Goal: Information Seeking & Learning: Understand process/instructions

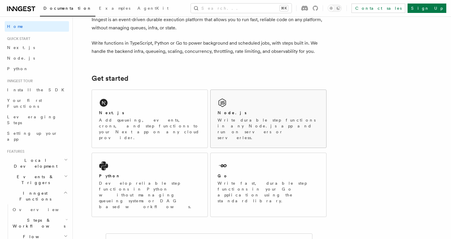
scroll to position [36, 0]
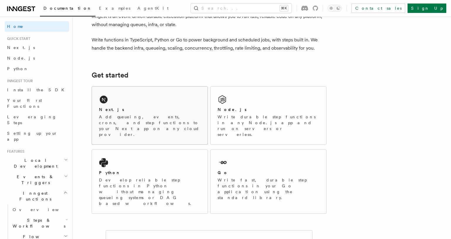
click at [140, 114] on div "Next.js Add queueing, events, crons, and step functions to your Next app on any…" at bounding box center [150, 122] width 102 height 31
click at [238, 150] on div "Go Write fast, durable step functions in your Go application using the standard…" at bounding box center [268, 179] width 116 height 58
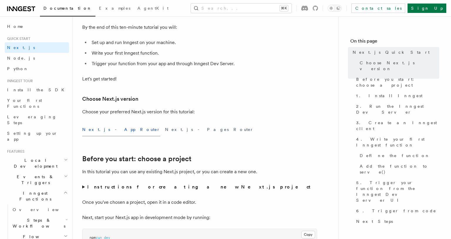
scroll to position [109, 0]
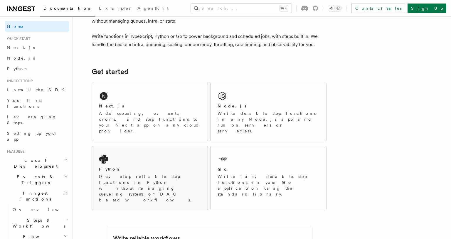
scroll to position [43, 0]
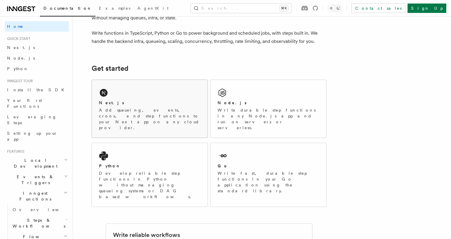
click at [182, 103] on div "Next.js" at bounding box center [150, 103] width 102 height 6
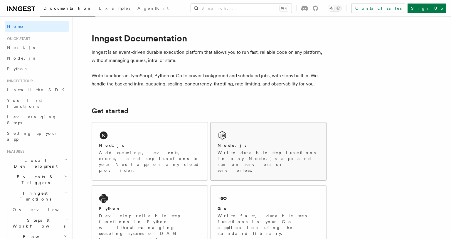
click at [261, 162] on div "Node.js Write durable step functions in any Node.js app and run on servers or s…" at bounding box center [268, 151] width 116 height 58
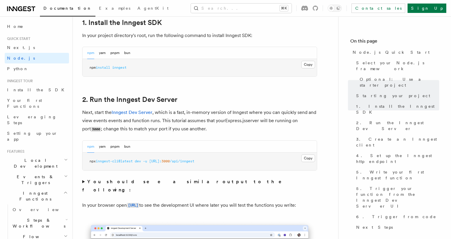
scroll to position [388, 0]
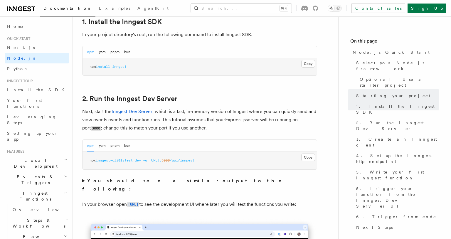
click at [161, 162] on span "http://localhost:" at bounding box center [155, 160] width 12 height 4
click at [161, 160] on span "http://localhost:" at bounding box center [155, 160] width 12 height 4
copy div "npx inngest-cli@latest dev -u http://localhost: 3000 /api/inngest"
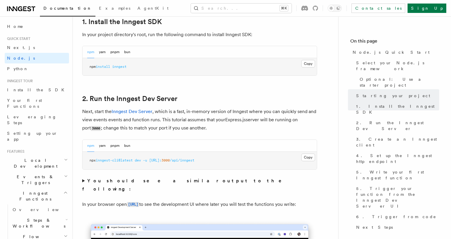
click at [116, 67] on span "inngest" at bounding box center [119, 67] width 14 height 4
copy article "npm install inngest"
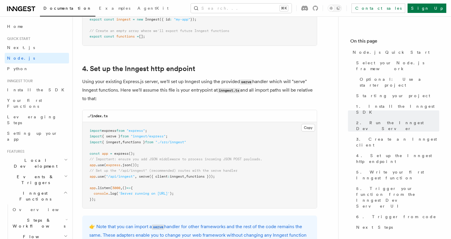
scroll to position [851, 0]
click at [174, 177] on span "inngest" at bounding box center [177, 176] width 14 height 4
copy code "app .use ( "/api/inngest" , serve ({ client : inngest , functions }));"
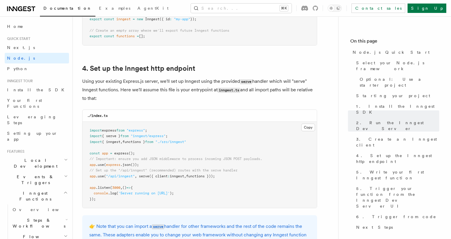
click at [129, 141] on pre "import express from "express" ; import { serve } from "inngest/express" ; impor…" at bounding box center [199, 165] width 234 height 86
click at [132, 141] on pre "import express from "express" ; import { serve } from "inngest/express" ; impor…" at bounding box center [199, 165] width 234 height 86
click at [140, 140] on pre "import express from "express" ; import { serve } from "inngest/express" ; impor…" at bounding box center [199, 165] width 234 height 86
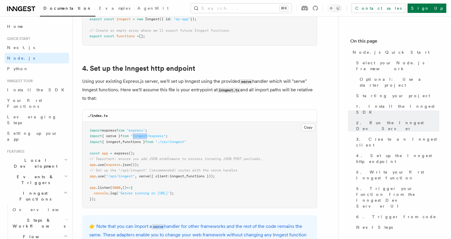
click at [149, 137] on span ""inngest/express"" at bounding box center [148, 136] width 35 height 4
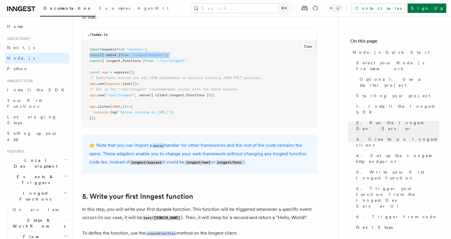
scroll to position [1074, 0]
